Goal: Transaction & Acquisition: Download file/media

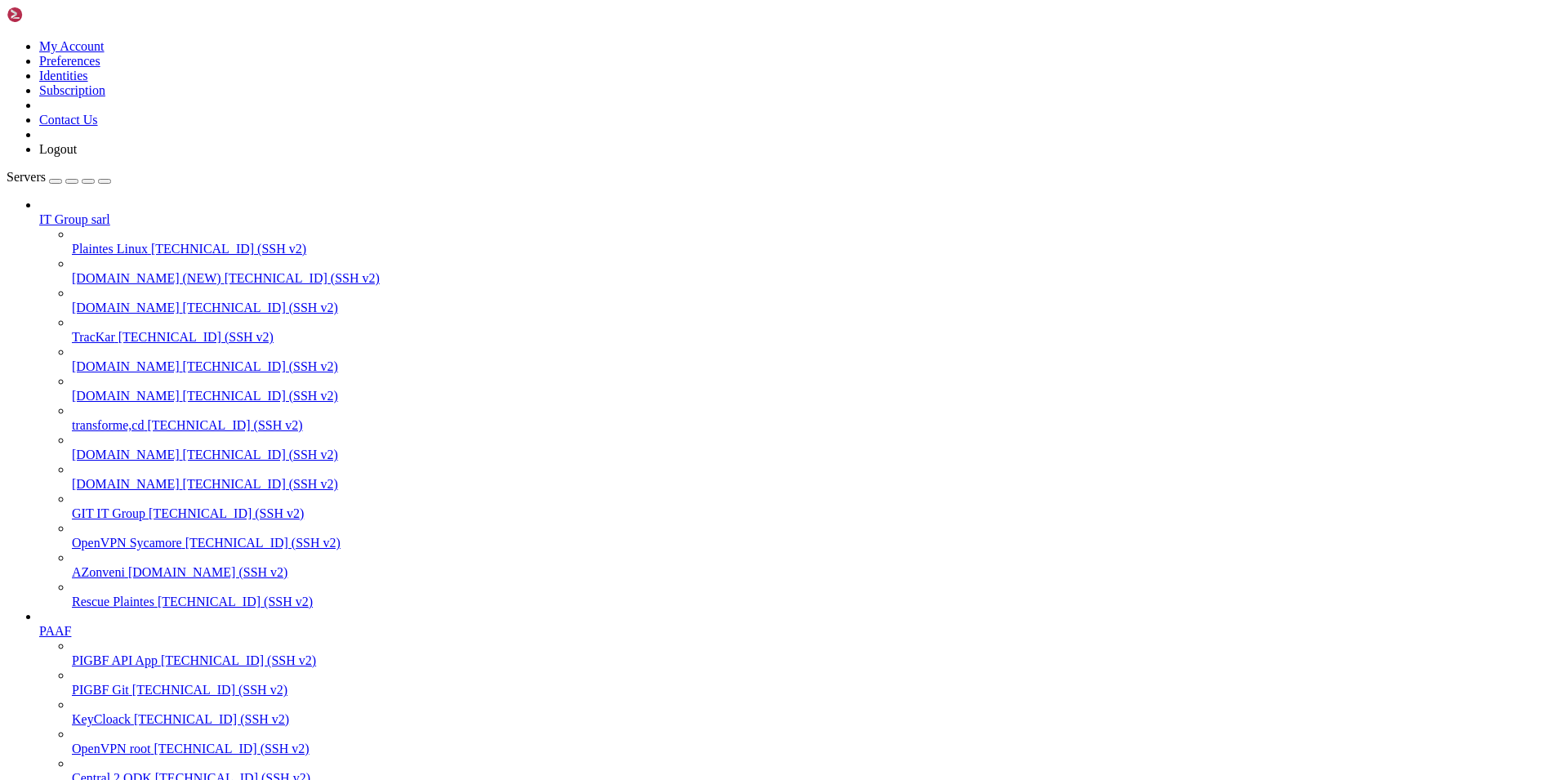
click at [115, 485] on span "[DOMAIN_NAME]" at bounding box center [126, 483] width 108 height 14
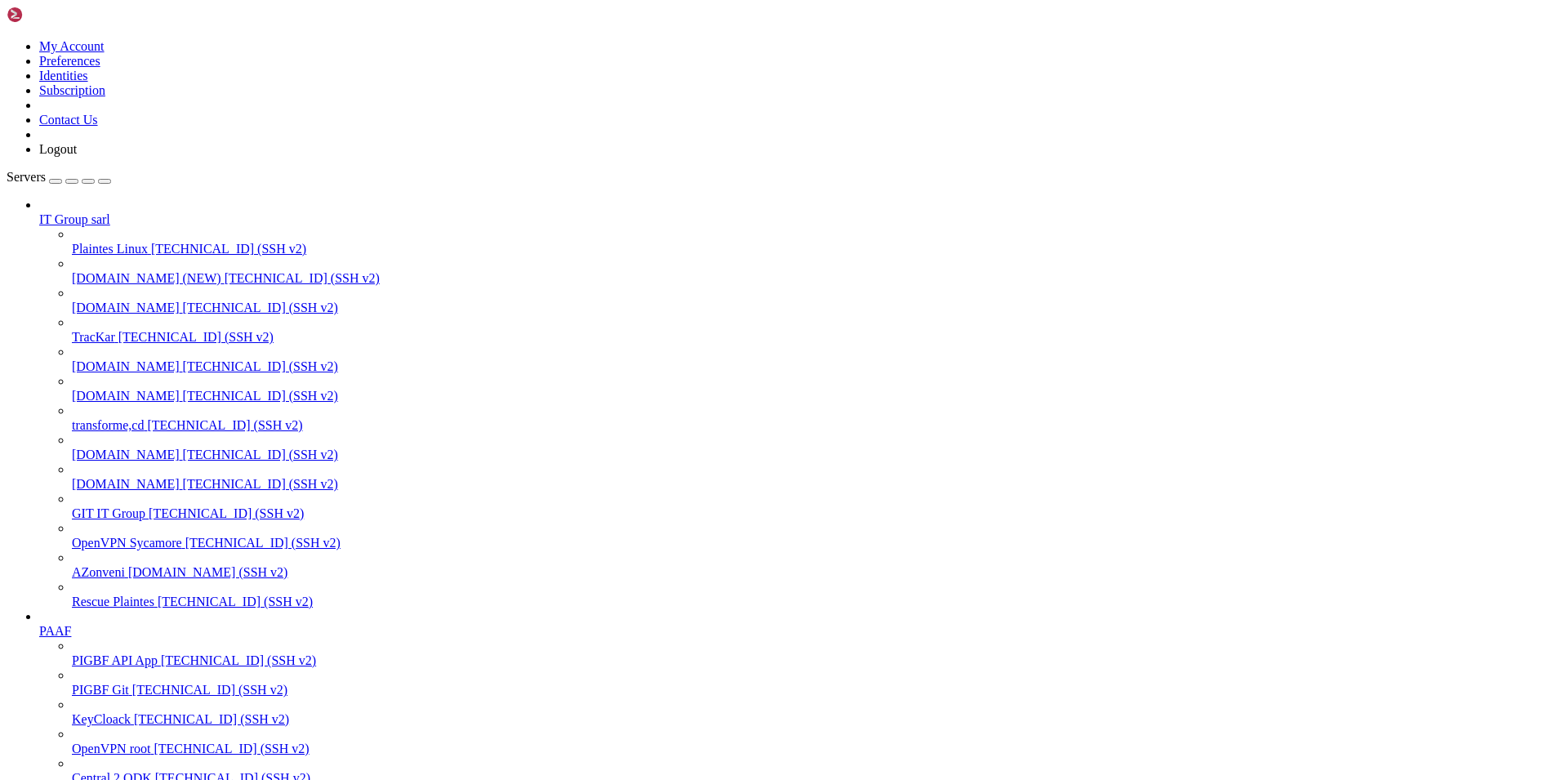
scroll to position [41, 0]
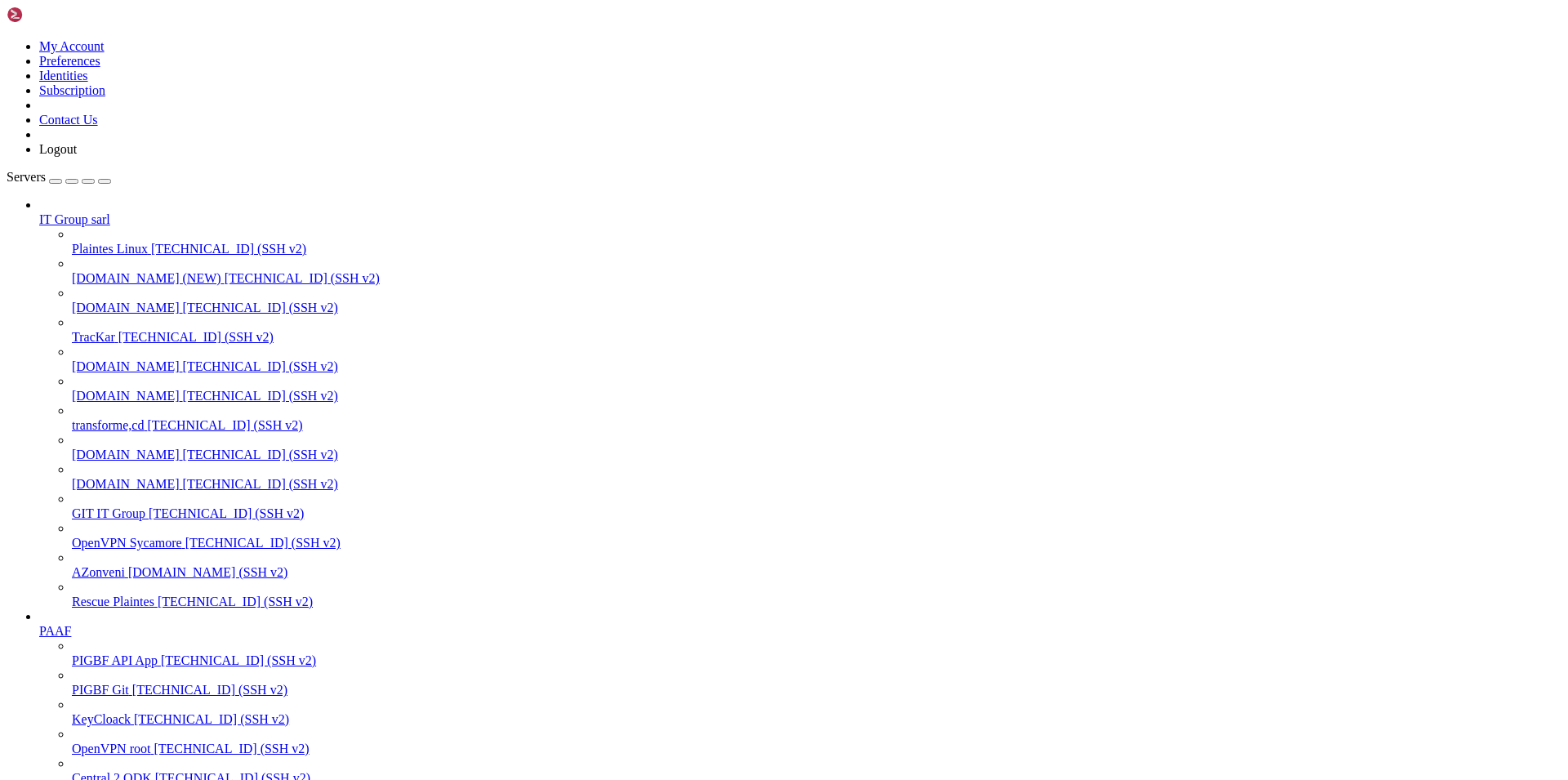
type input "/var/www/laravel-pigbf/storage/logs"
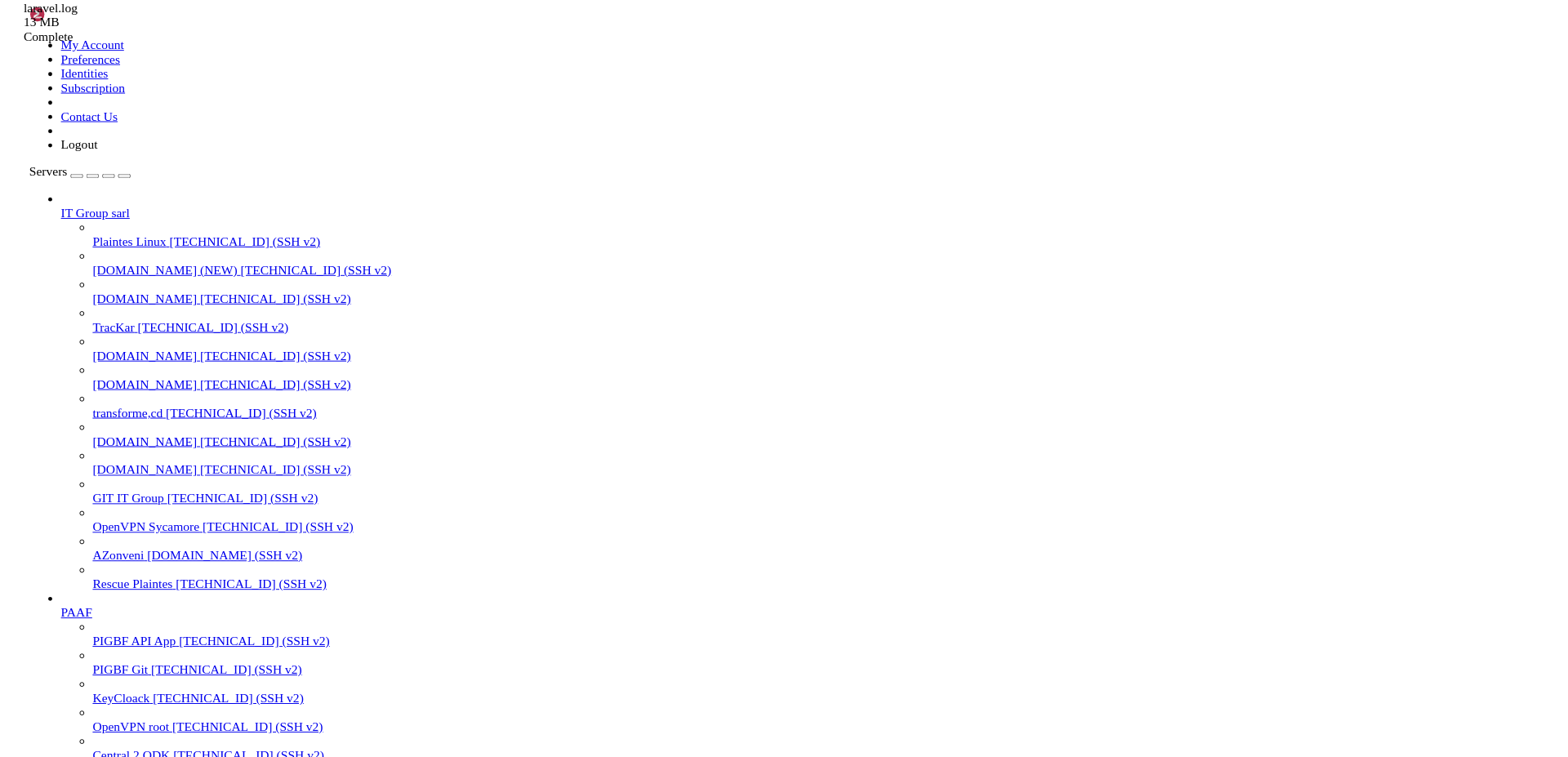
scroll to position [67, 0]
